Goal: Task Accomplishment & Management: Manage account settings

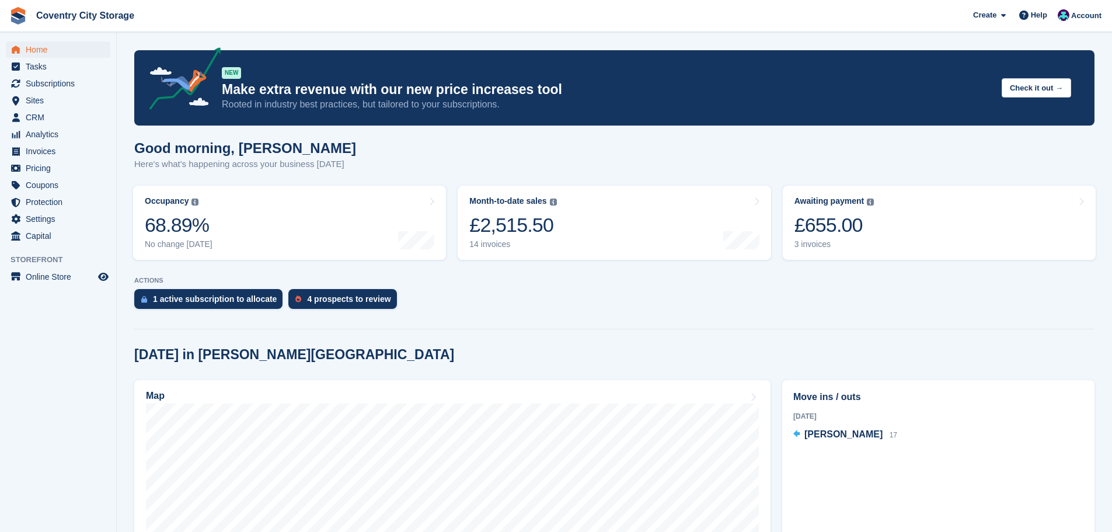
click at [316, 299] on div "4 prospects to review" at bounding box center [348, 298] width 83 height 9
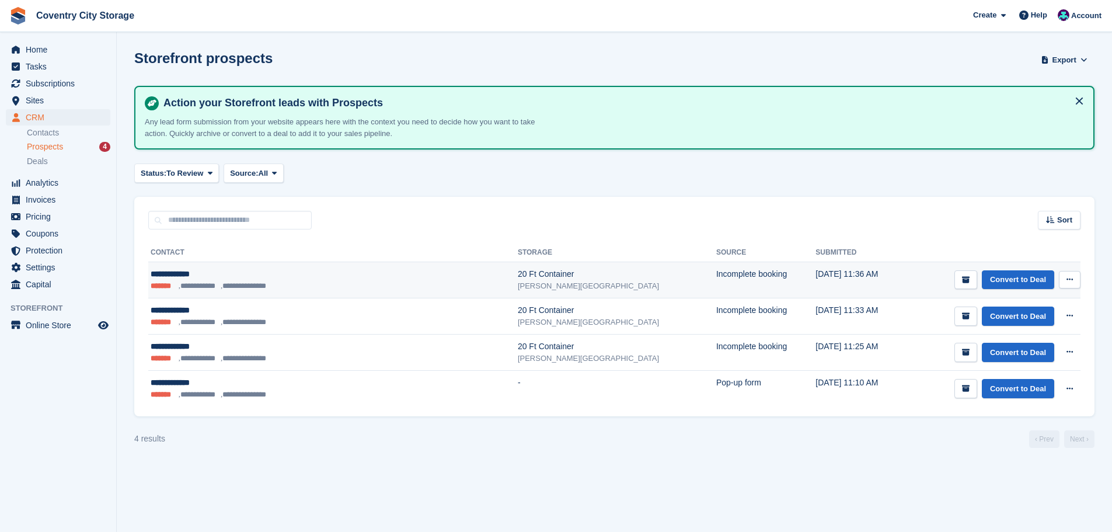
click at [1073, 278] on button at bounding box center [1069, 280] width 22 height 18
click at [1026, 345] on p "Delete prospect" at bounding box center [1024, 342] width 102 height 15
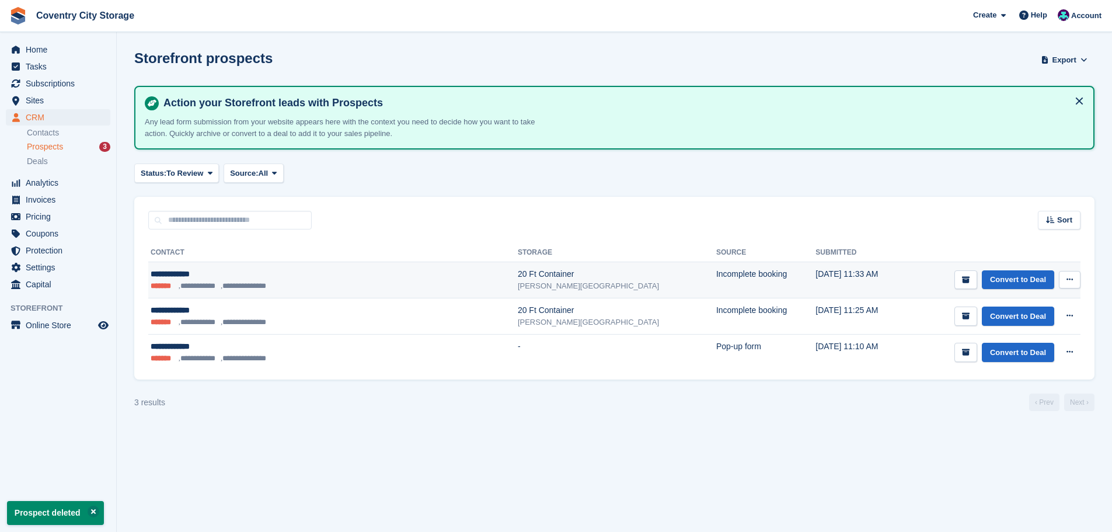
click at [1068, 283] on icon at bounding box center [1069, 279] width 6 height 8
click at [1008, 347] on p "Delete prospect" at bounding box center [1024, 342] width 102 height 15
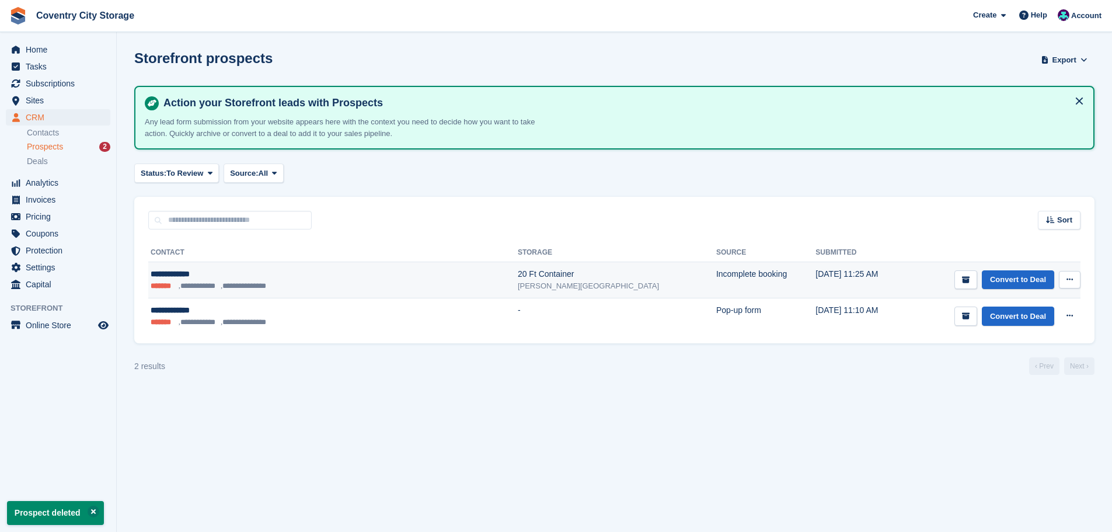
click at [1072, 277] on icon at bounding box center [1069, 279] width 6 height 8
click at [1018, 351] on div "View contact Edit contact Delete prospect" at bounding box center [1024, 322] width 112 height 66
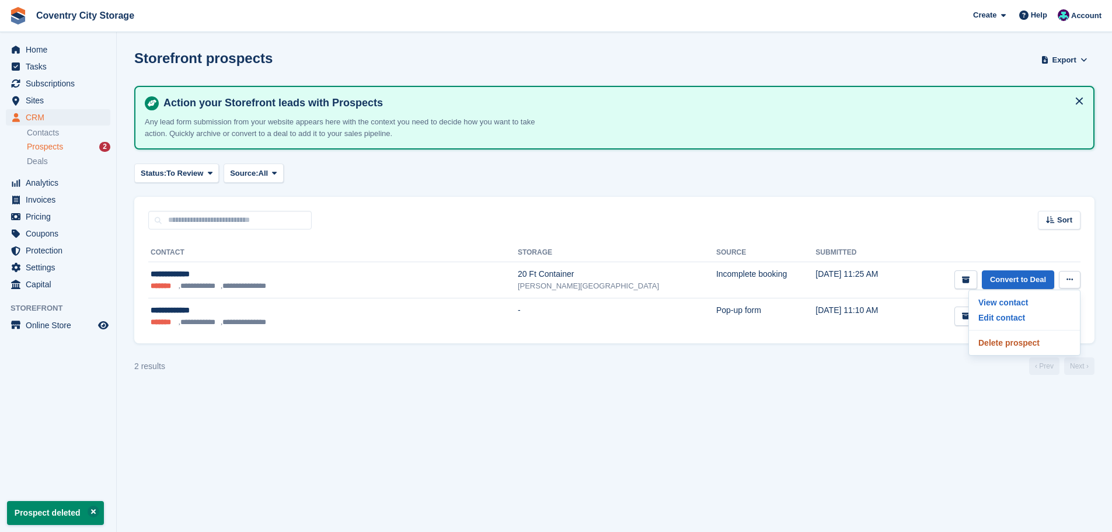
drag, startPoint x: 1018, startPoint y: 344, endPoint x: 615, endPoint y: 33, distance: 508.4
click at [1018, 343] on p "Delete prospect" at bounding box center [1024, 342] width 102 height 15
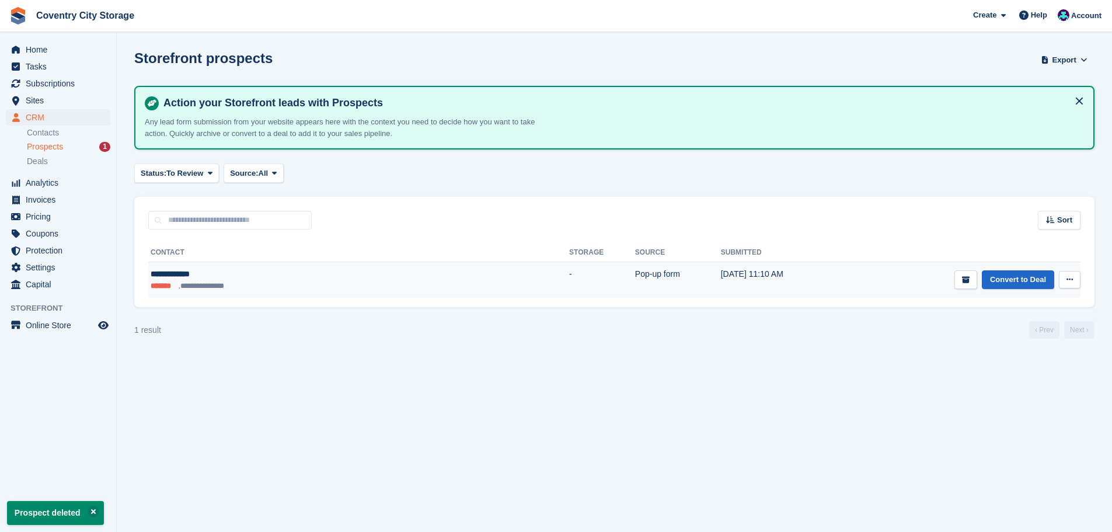
click at [1066, 278] on icon at bounding box center [1069, 279] width 6 height 8
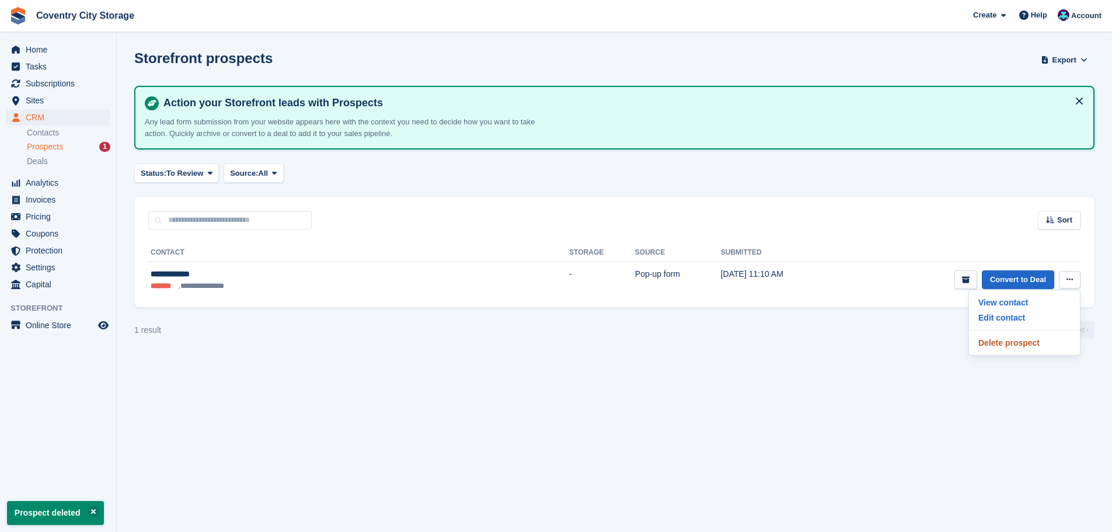
click at [1020, 343] on p "Delete prospect" at bounding box center [1024, 342] width 102 height 15
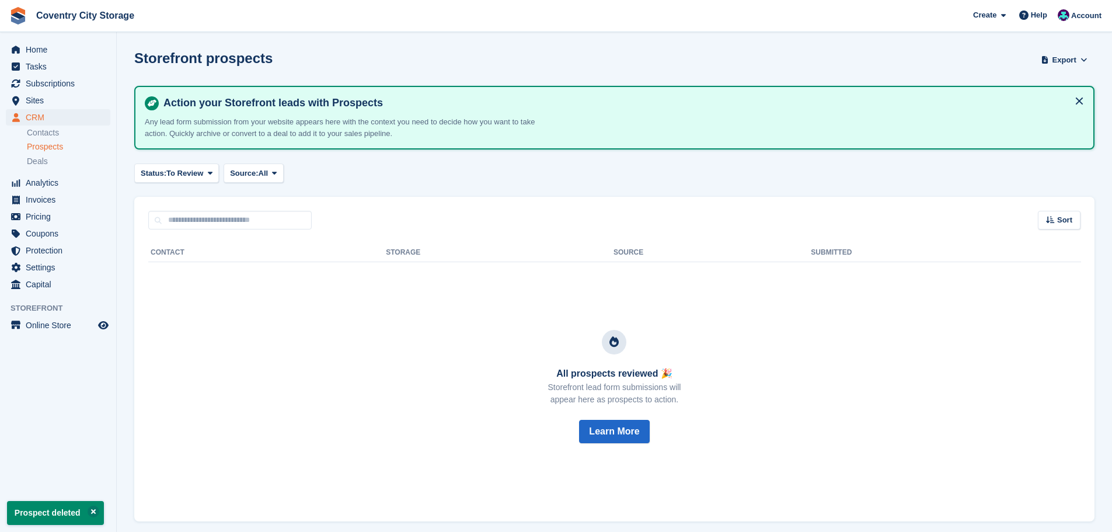
click at [52, 85] on span "Subscriptions" at bounding box center [61, 83] width 70 height 16
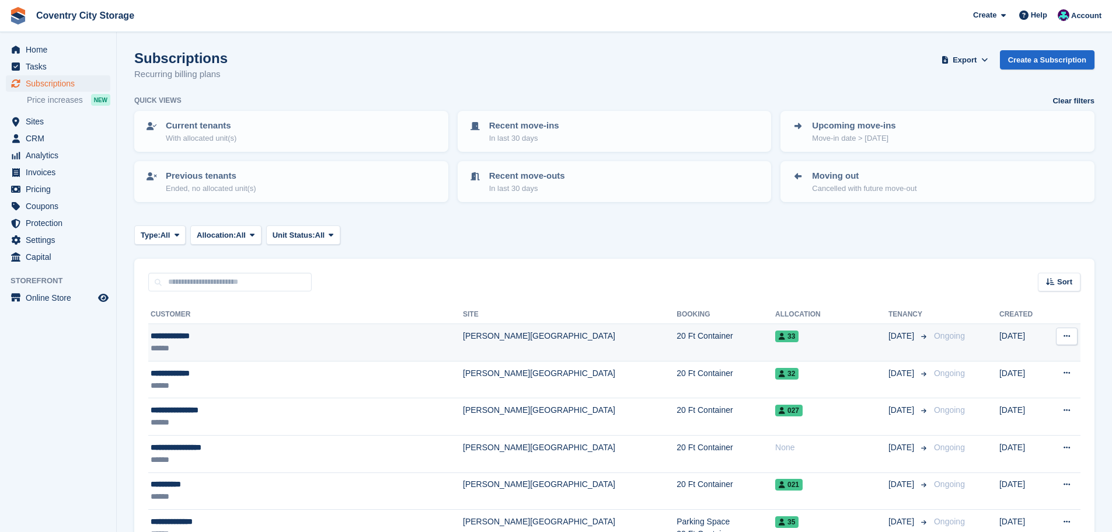
click at [176, 334] on div "**********" at bounding box center [262, 336] width 222 height 12
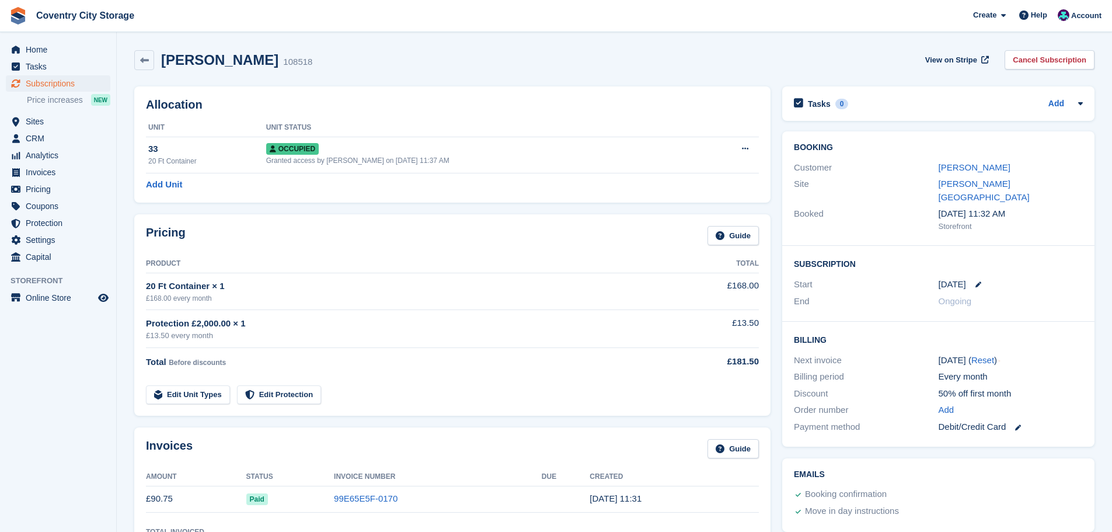
click at [389, 210] on div "Pricing Guide Product Total 20 Ft Container × 1 £168.00 every month £168.00 Pro…" at bounding box center [452, 314] width 648 height 213
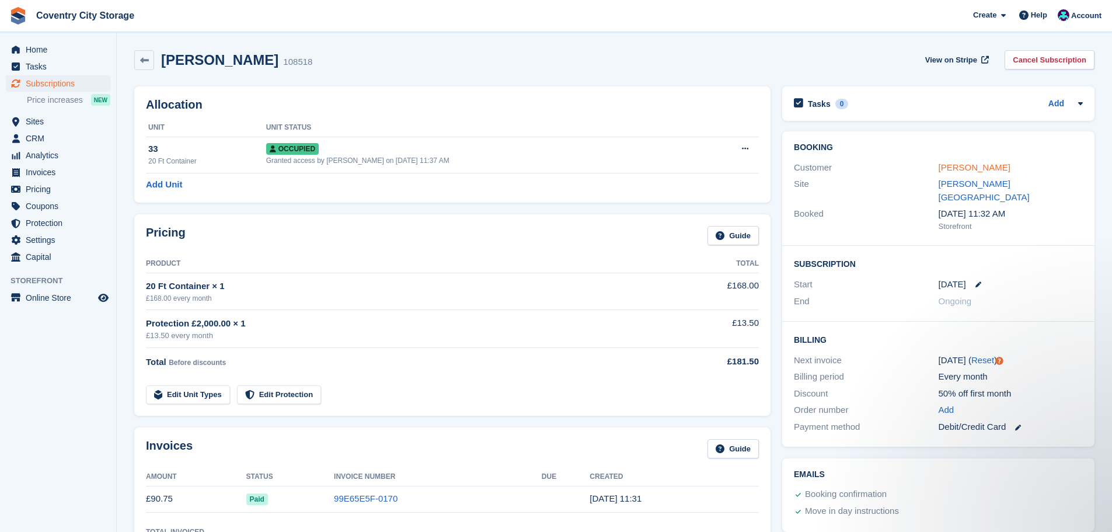
click at [993, 165] on link "[PERSON_NAME]" at bounding box center [974, 167] width 72 height 10
